Goal: Find specific page/section: Find specific page/section

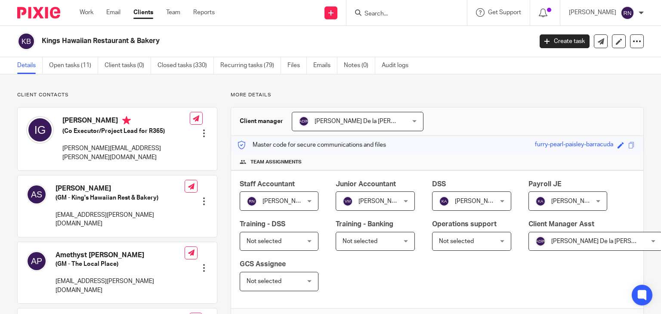
scroll to position [123, 0]
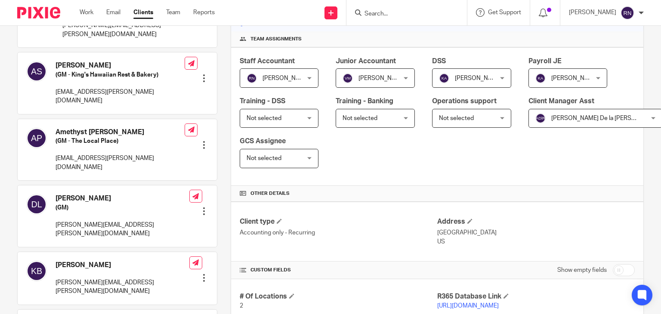
click at [408, 16] on input "Search" at bounding box center [402, 14] width 77 height 8
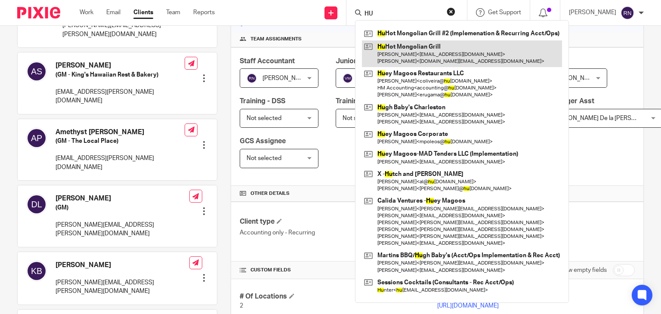
type input "HU"
click at [434, 51] on link at bounding box center [462, 53] width 200 height 27
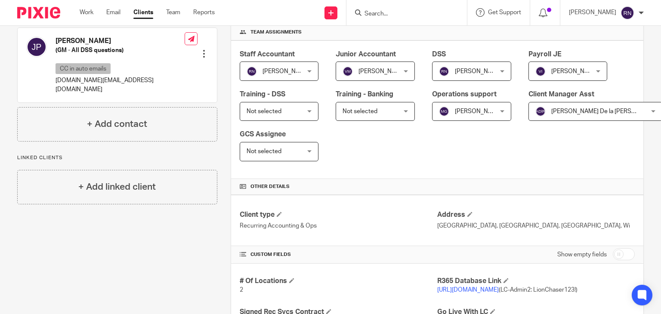
scroll to position [196, 0]
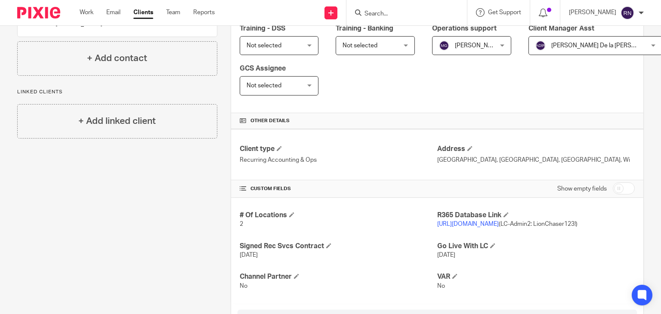
click at [499, 222] on link "[URL][DOMAIN_NAME]" at bounding box center [468, 224] width 62 height 6
click at [499, 222] on link "https://r365tricor.restaurant365.com" at bounding box center [468, 224] width 62 height 6
click at [426, 16] on input "Search" at bounding box center [402, 14] width 77 height 8
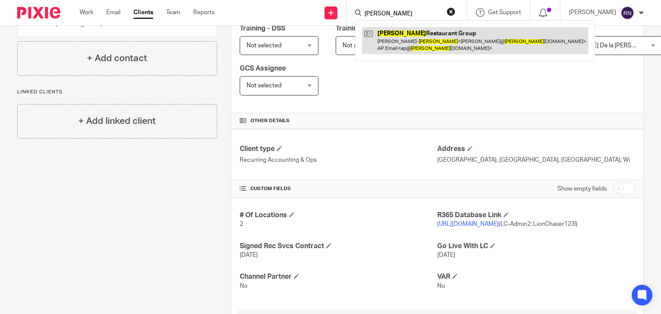
type input "tucker"
click at [430, 40] on link at bounding box center [475, 40] width 226 height 27
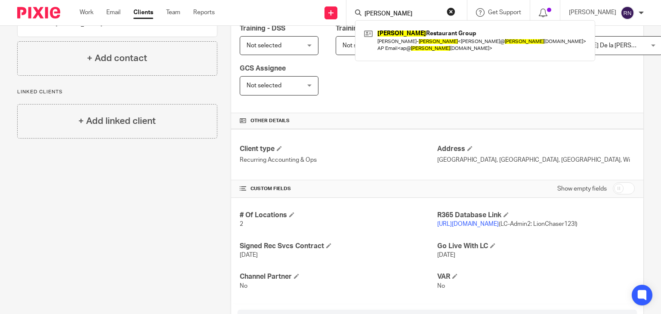
drag, startPoint x: 394, startPoint y: 13, endPoint x: 324, endPoint y: 6, distance: 70.9
click at [324, 6] on div "Send new email Create task Add client Request signature tucker Tucker Restauran…" at bounding box center [444, 12] width 433 height 25
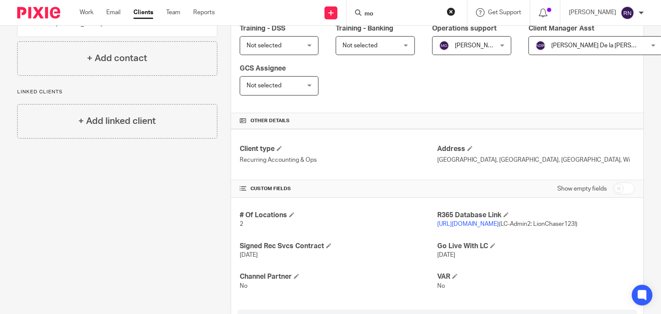
type input "mou"
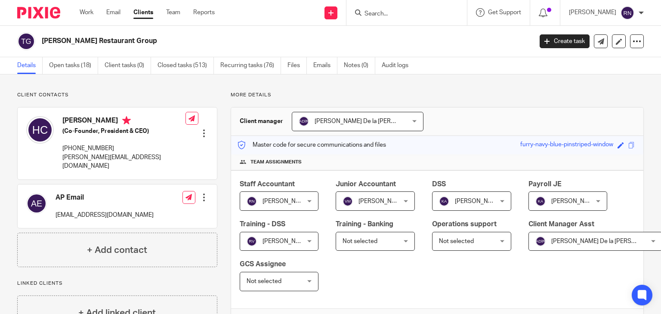
click at [400, 9] on form at bounding box center [410, 12] width 92 height 11
click at [397, 13] on input "Search" at bounding box center [402, 14] width 77 height 8
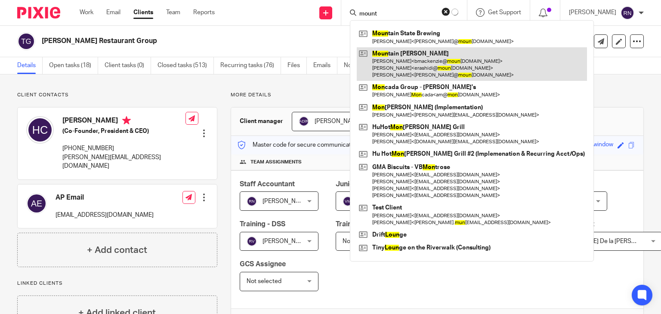
type input "mount"
click at [452, 50] on link at bounding box center [472, 64] width 230 height 34
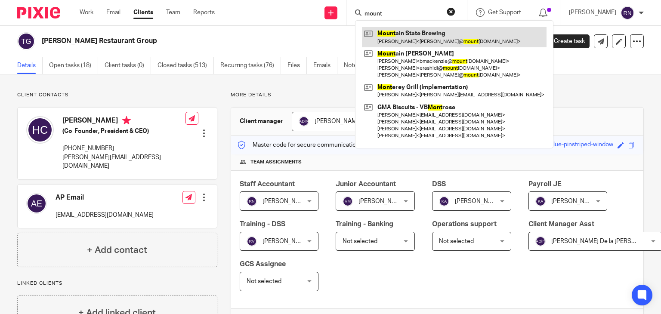
click at [463, 40] on link at bounding box center [454, 37] width 185 height 20
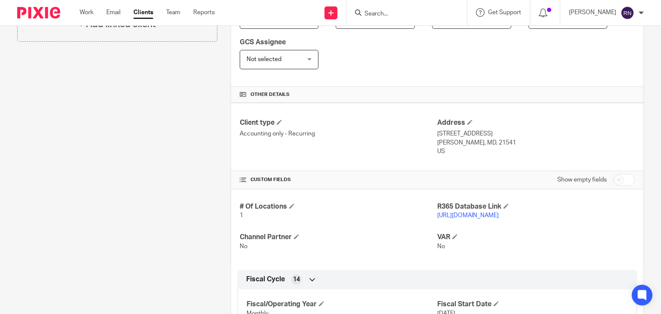
scroll to position [224, 0]
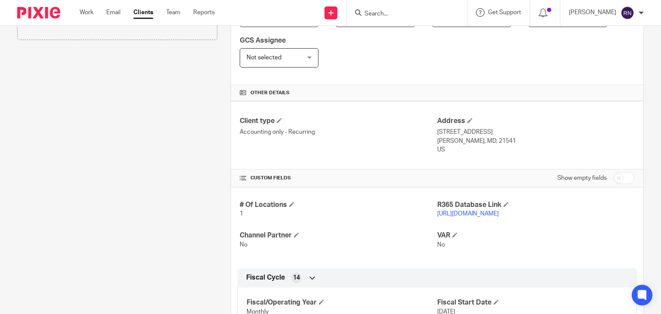
click at [481, 216] on p "[URL][DOMAIN_NAME]" at bounding box center [535, 214] width 197 height 9
click at [494, 211] on link "[URL][DOMAIN_NAME]" at bounding box center [468, 214] width 62 height 6
